Goal: Ask a question

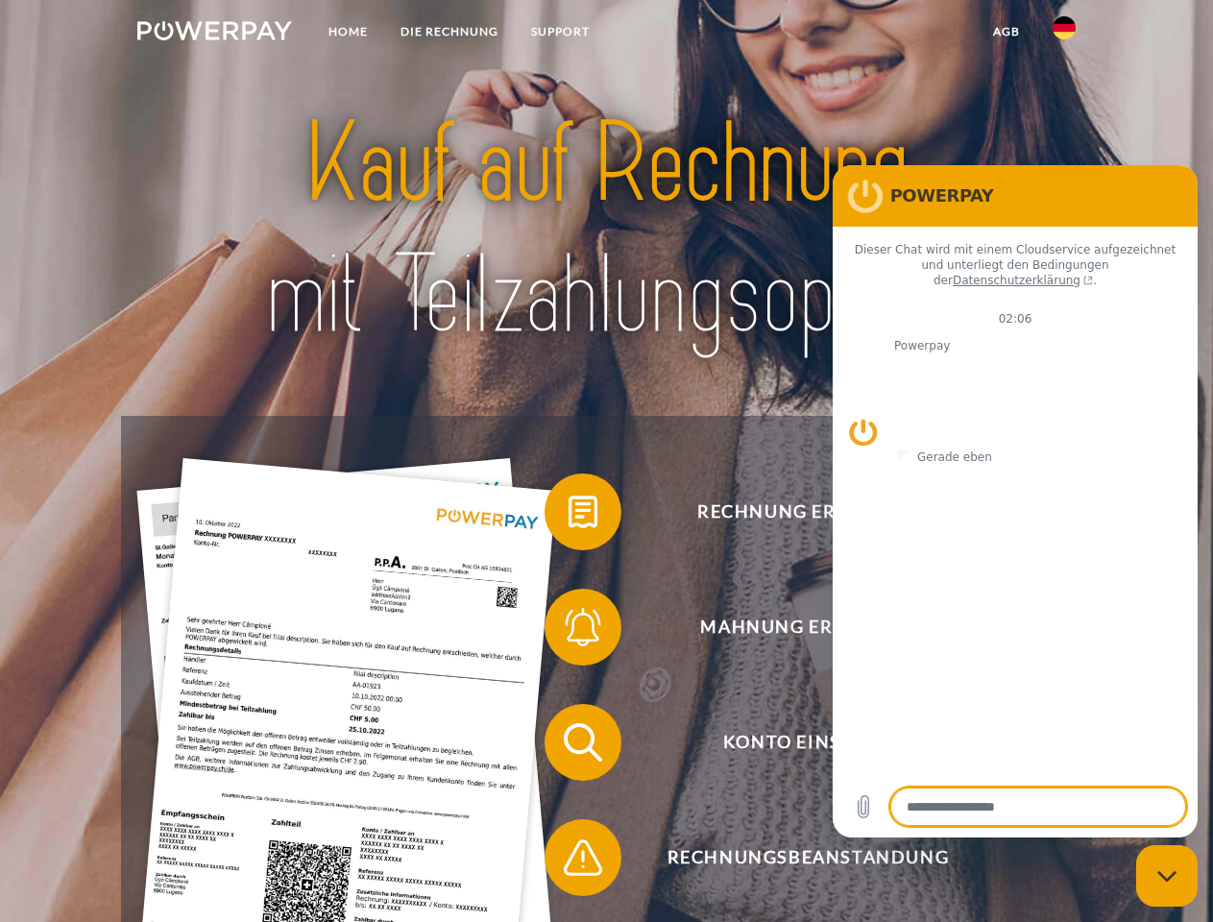
click at [214, 34] on img at bounding box center [214, 30] width 155 height 19
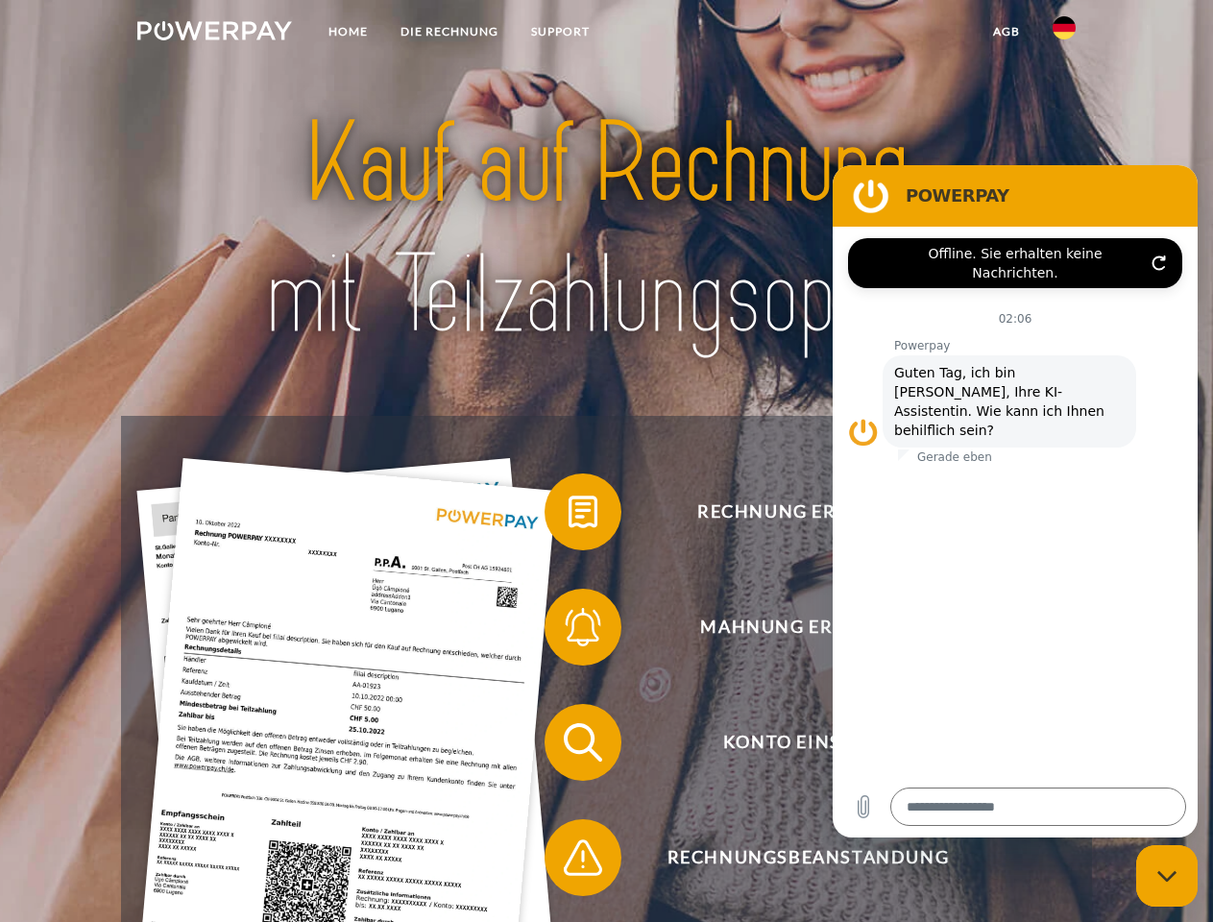
click at [1064, 34] on img at bounding box center [1063, 27] width 23 height 23
click at [1005, 32] on link "agb" at bounding box center [1006, 31] width 60 height 35
click at [568, 516] on span at bounding box center [554, 512] width 96 height 96
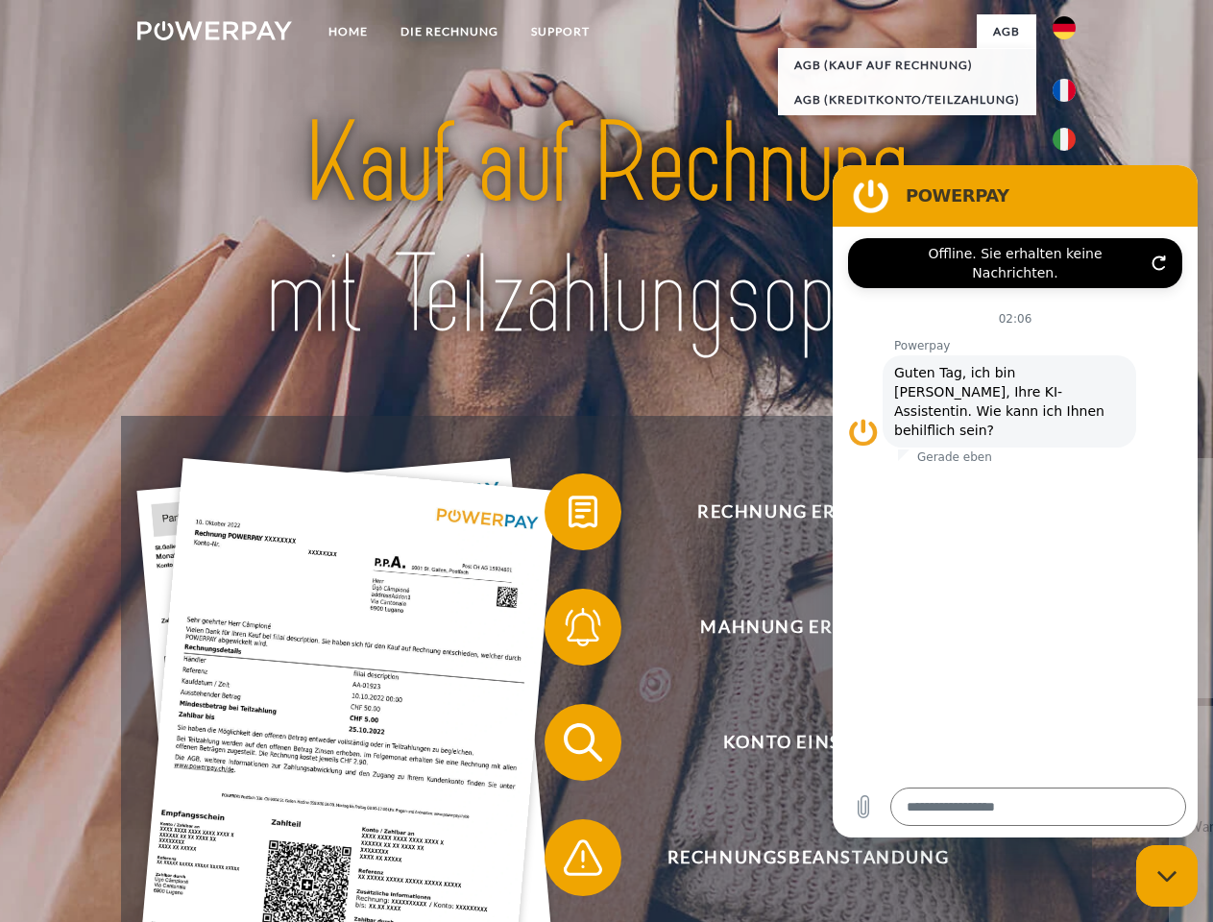
click at [568, 631] on span at bounding box center [554, 627] width 96 height 96
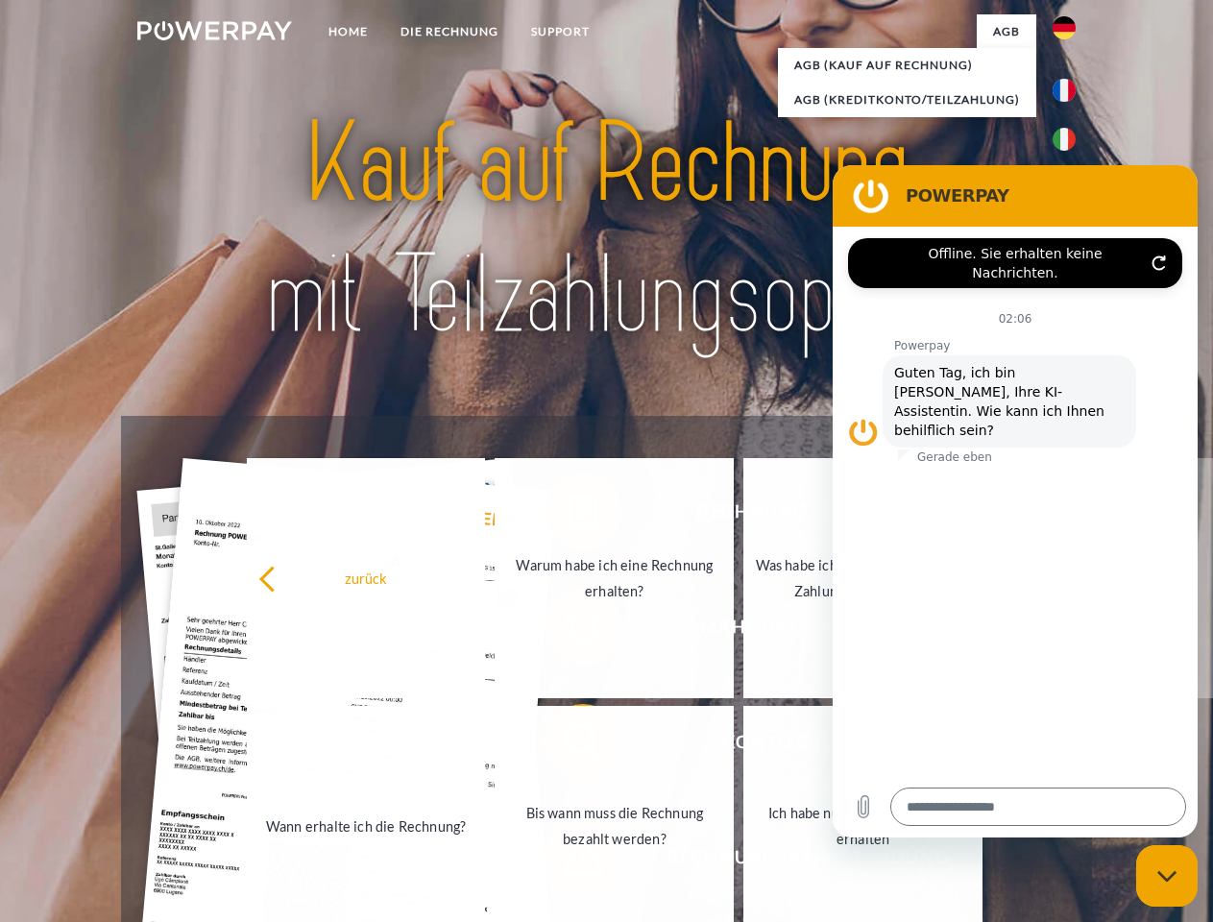
click at [568, 746] on link "Bis wann muss die Rechnung bezahlt werden?" at bounding box center [613, 826] width 239 height 240
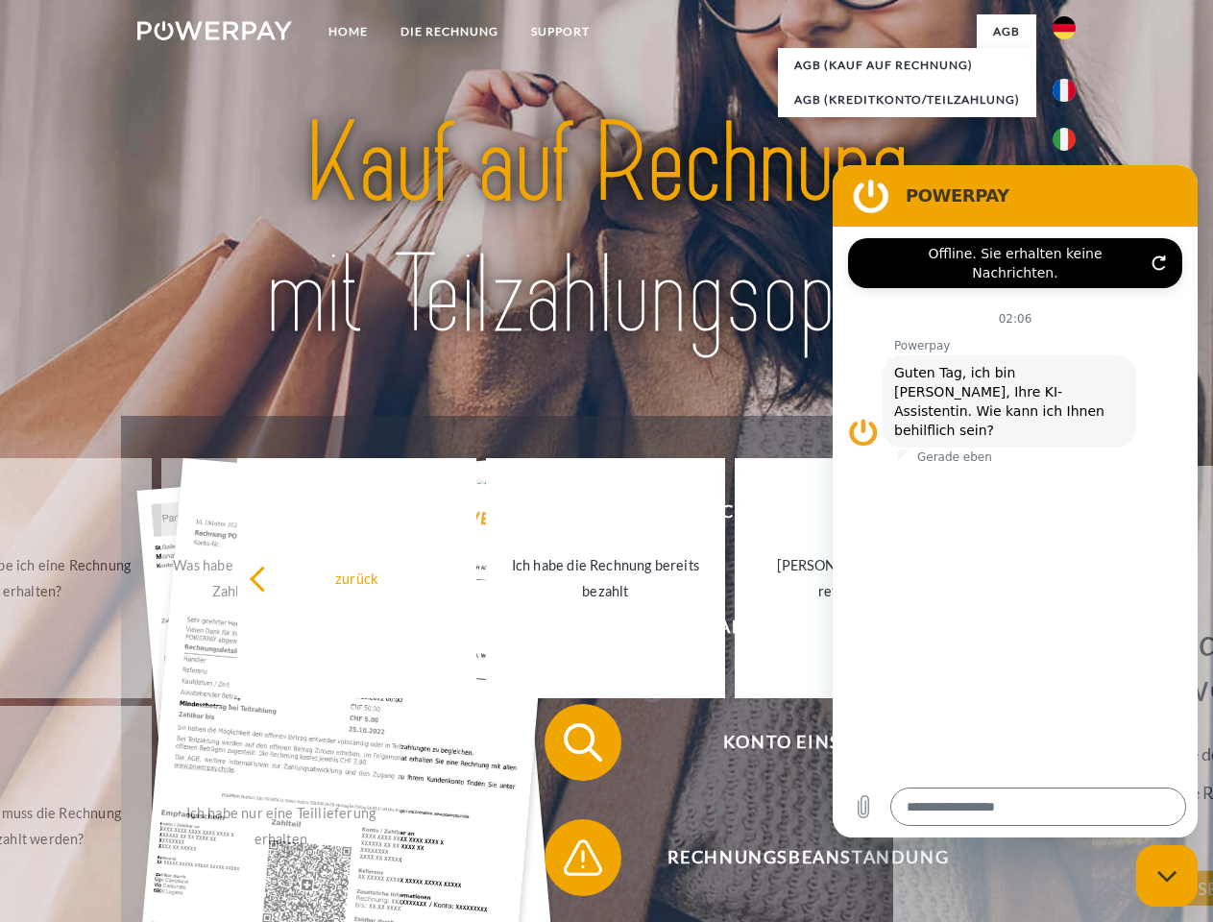
click at [568, 861] on span at bounding box center [554, 857] width 96 height 96
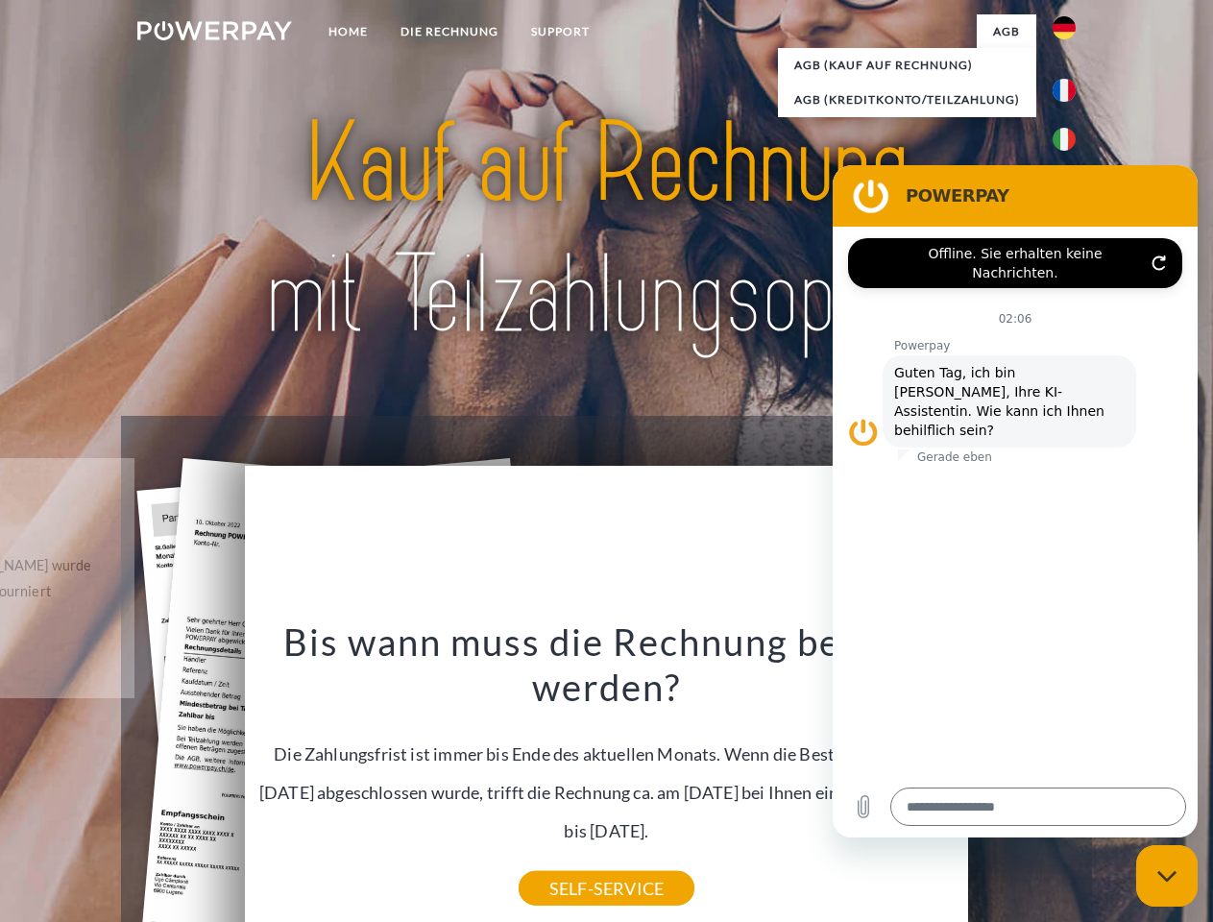
click at [1167, 876] on icon "Messaging-Fenster schließen" at bounding box center [1167, 876] width 20 height 12
type textarea "*"
